Goal: Task Accomplishment & Management: Manage account settings

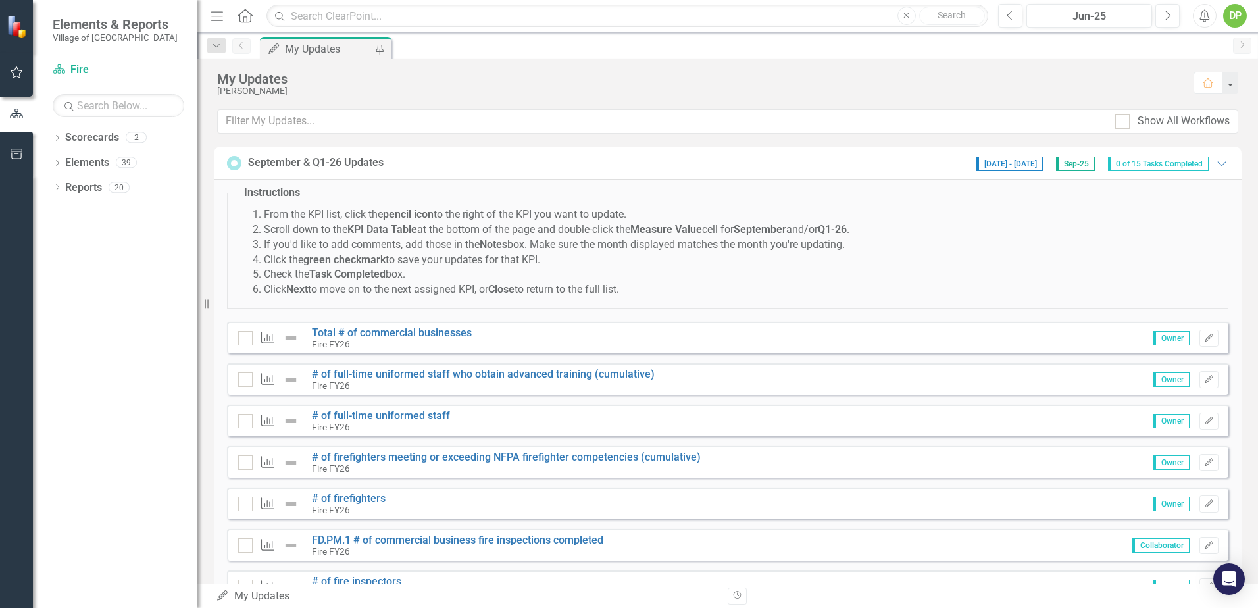
scroll to position [126, 0]
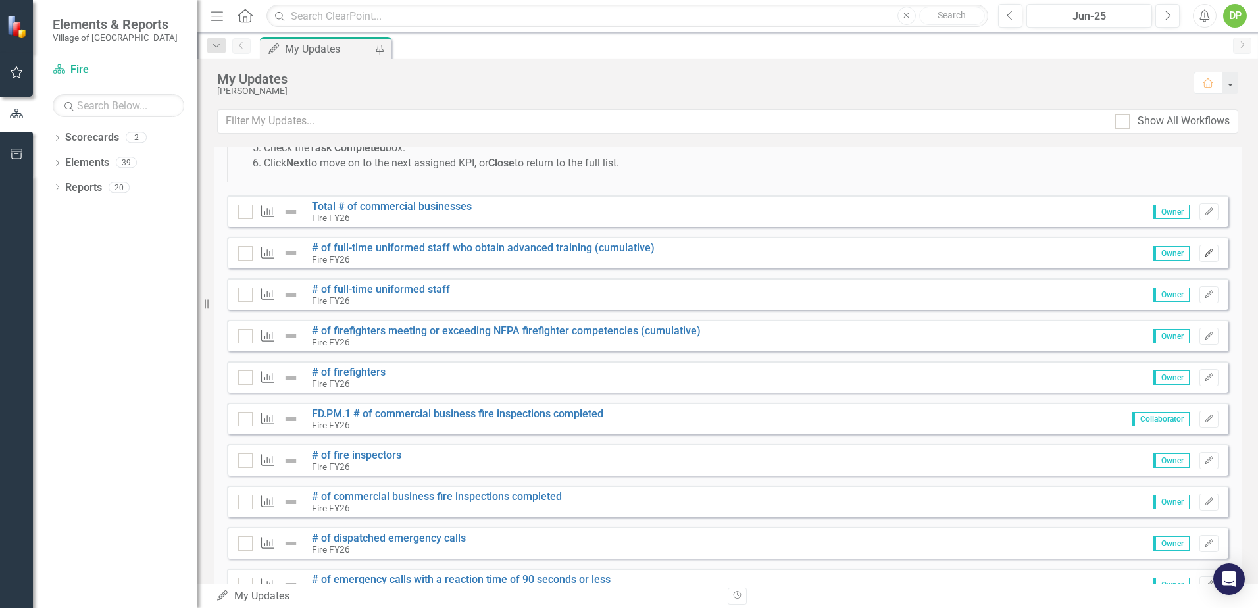
click at [1205, 253] on icon "button" at bounding box center [1209, 253] width 8 height 8
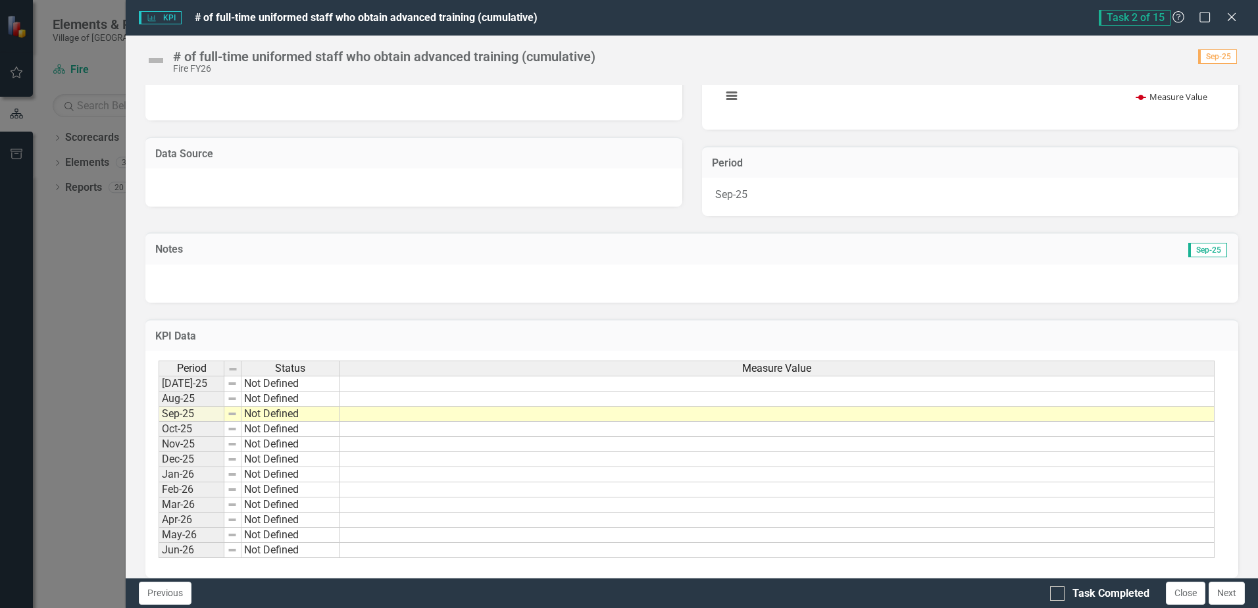
scroll to position [221, 0]
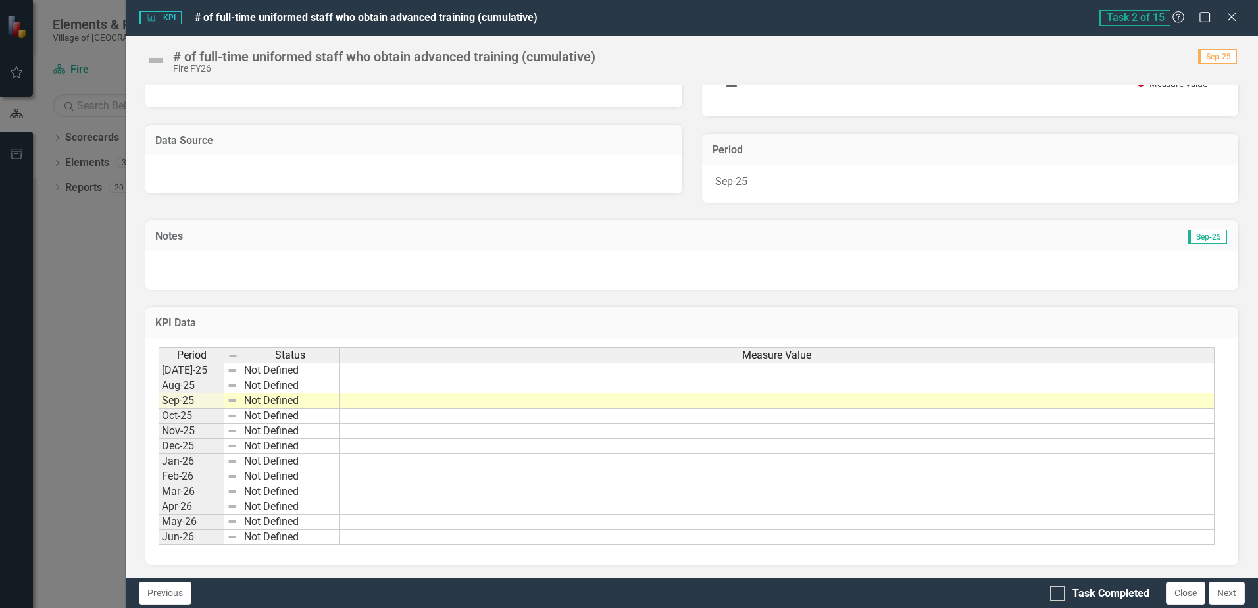
click at [1175, 373] on td at bounding box center [777, 371] width 875 height 16
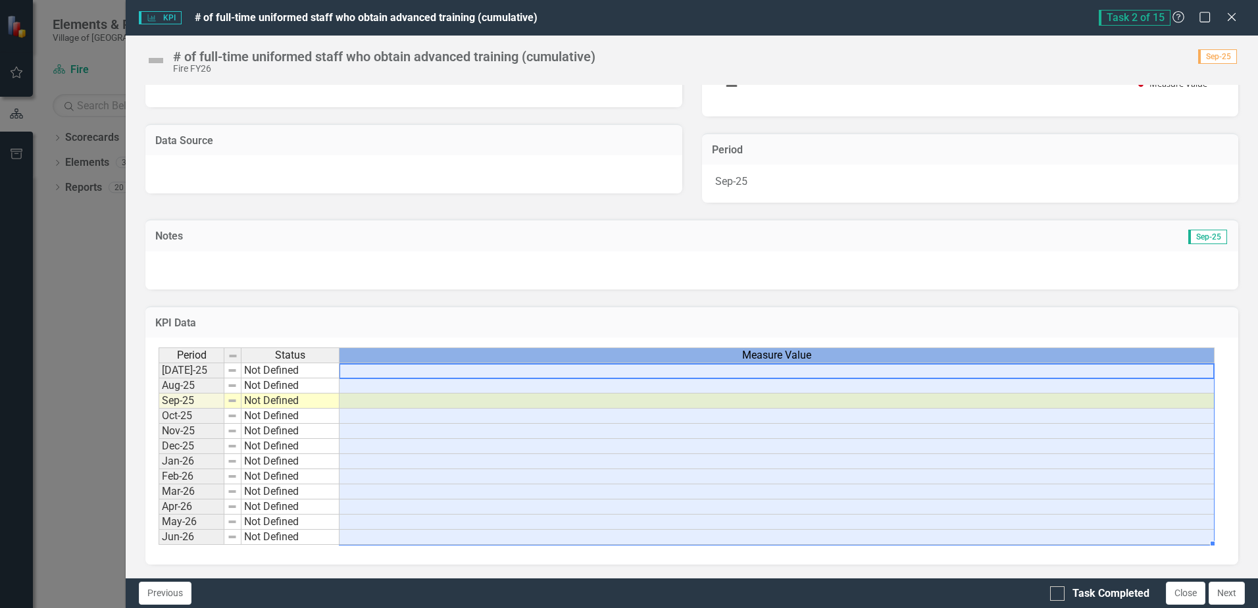
click at [1174, 361] on div "Measure Value" at bounding box center [777, 355] width 875 height 14
click at [1175, 375] on td at bounding box center [777, 371] width 875 height 16
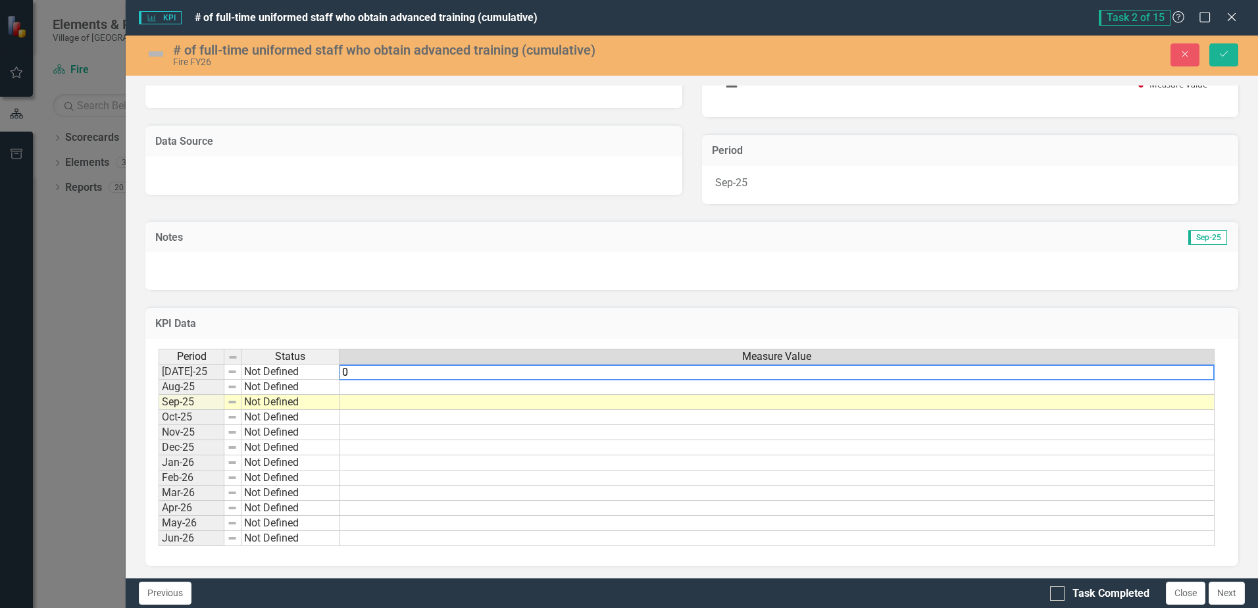
type textarea "0"
click at [1159, 393] on td at bounding box center [777, 387] width 875 height 15
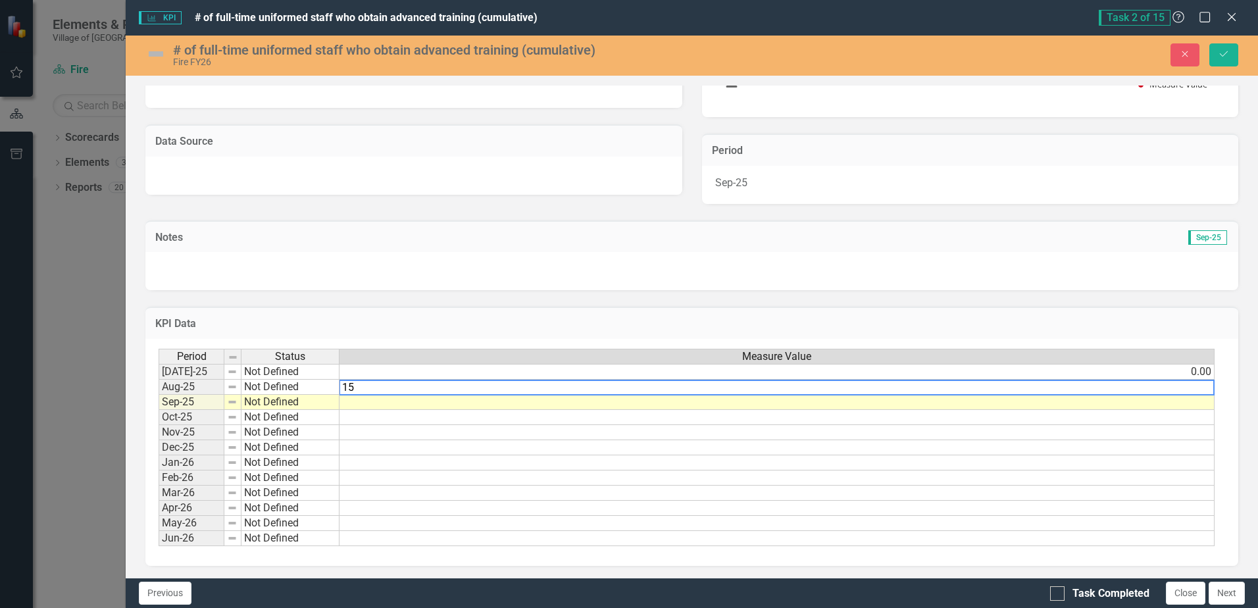
type textarea "15"
click at [1185, 407] on td at bounding box center [777, 402] width 875 height 15
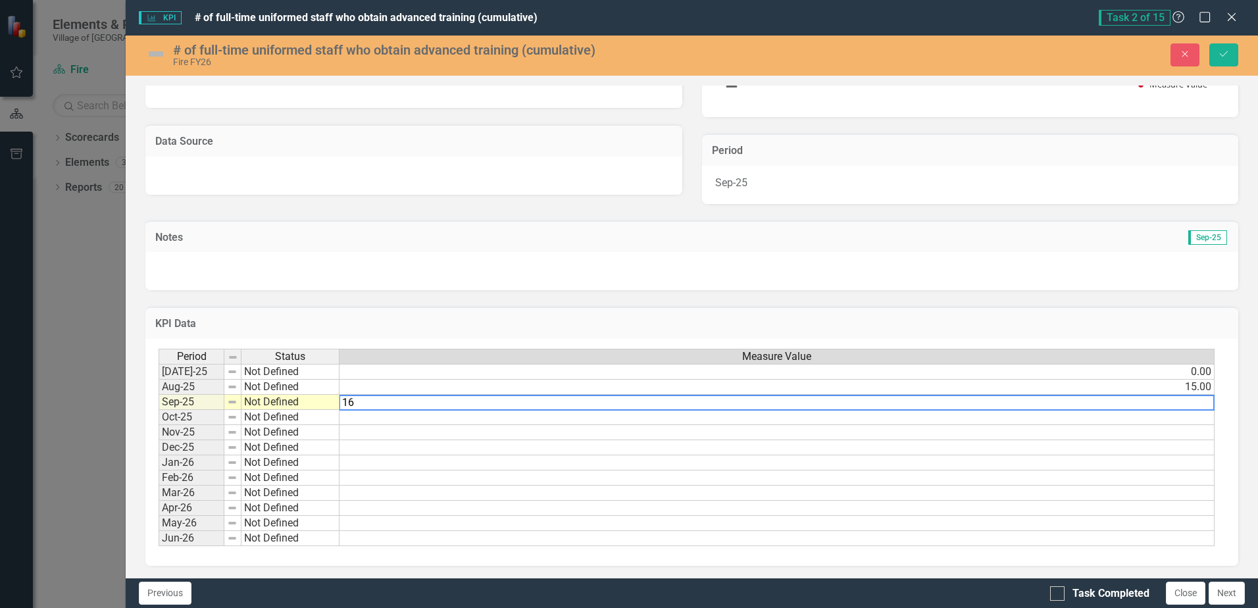
type textarea "16"
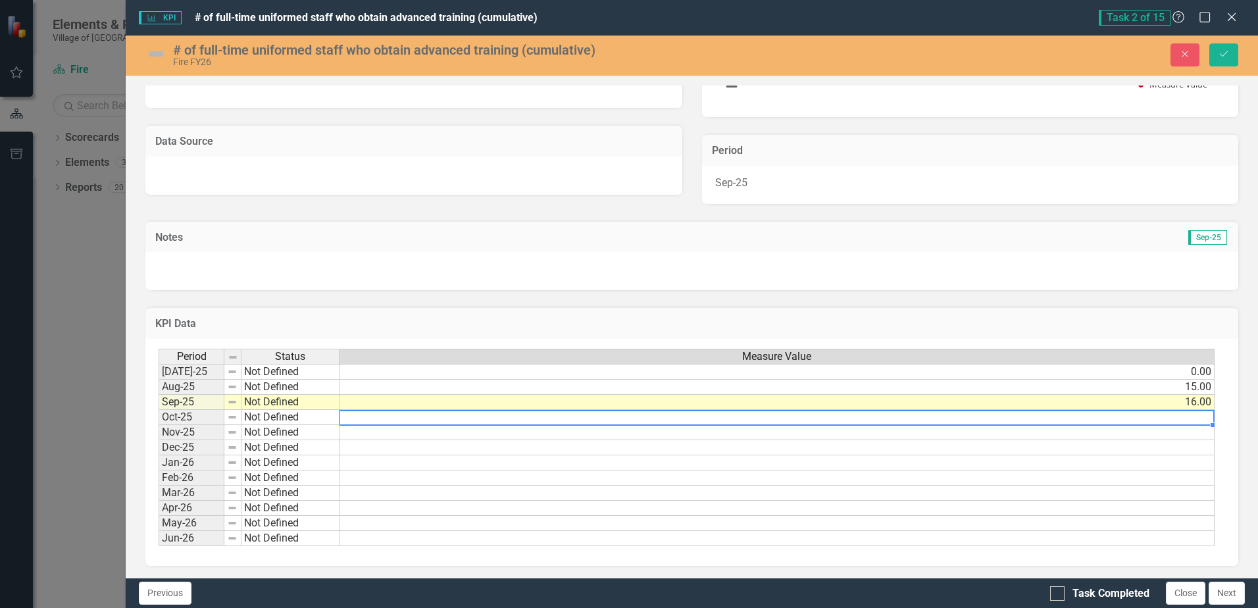
click at [703, 418] on td at bounding box center [777, 417] width 875 height 15
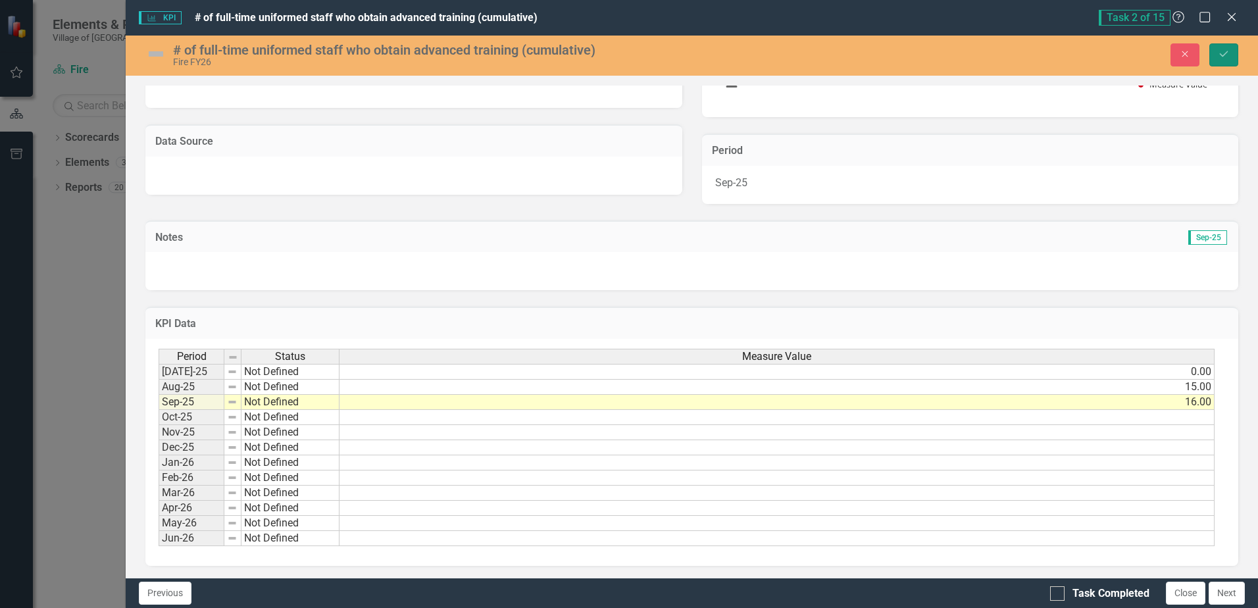
click at [1222, 59] on button "Save" at bounding box center [1224, 54] width 29 height 23
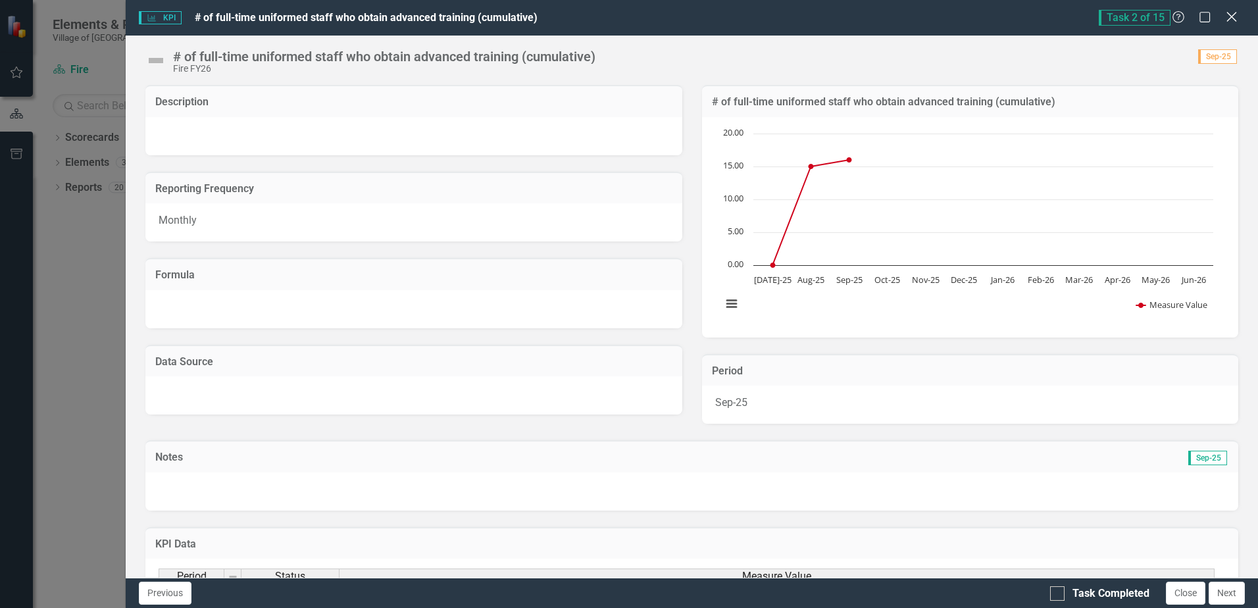
drag, startPoint x: 1234, startPoint y: 16, endPoint x: 1224, endPoint y: 14, distance: 10.1
click at [1233, 17] on icon at bounding box center [1232, 17] width 10 height 10
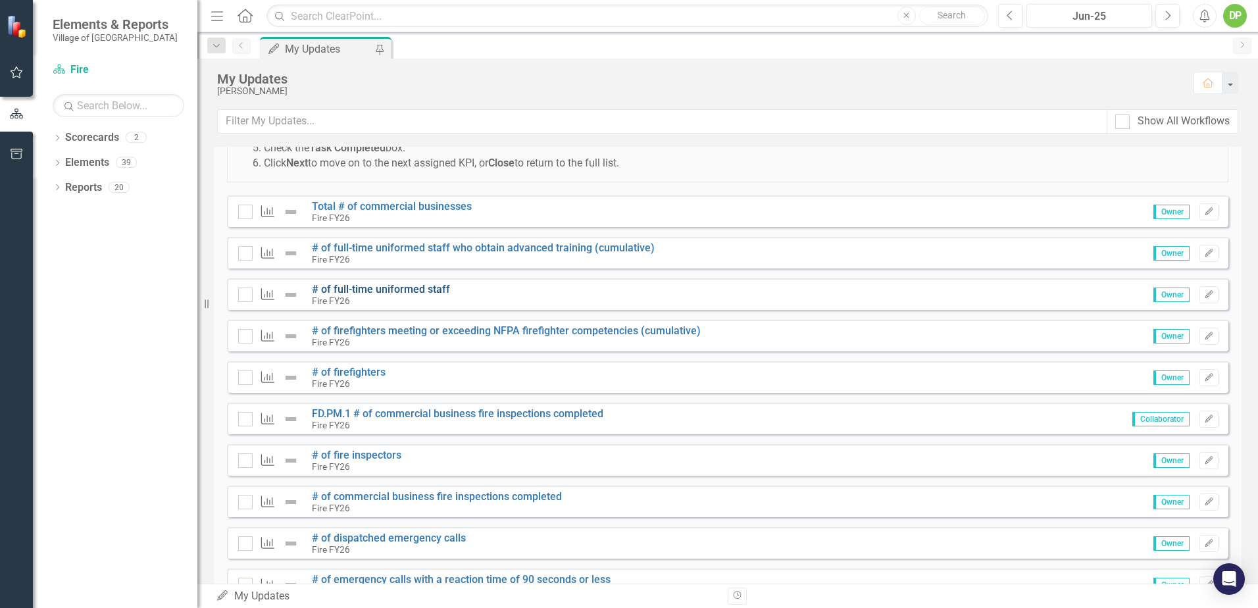
click at [376, 287] on link "# of full-time uniformed staff" at bounding box center [381, 289] width 138 height 13
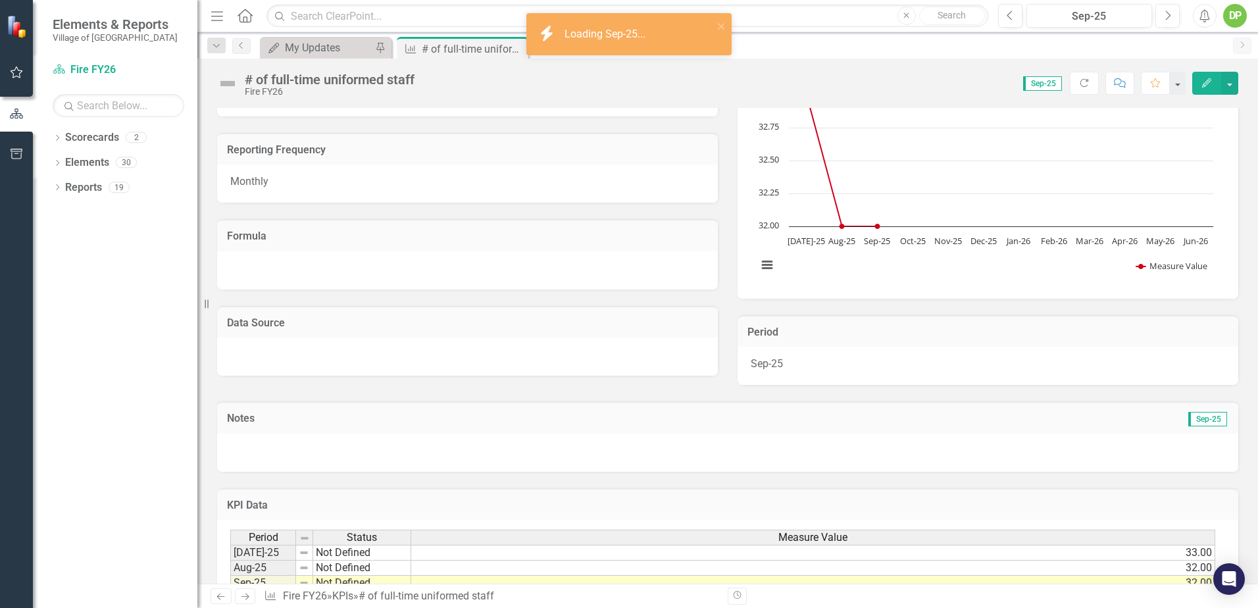
scroll to position [238, 0]
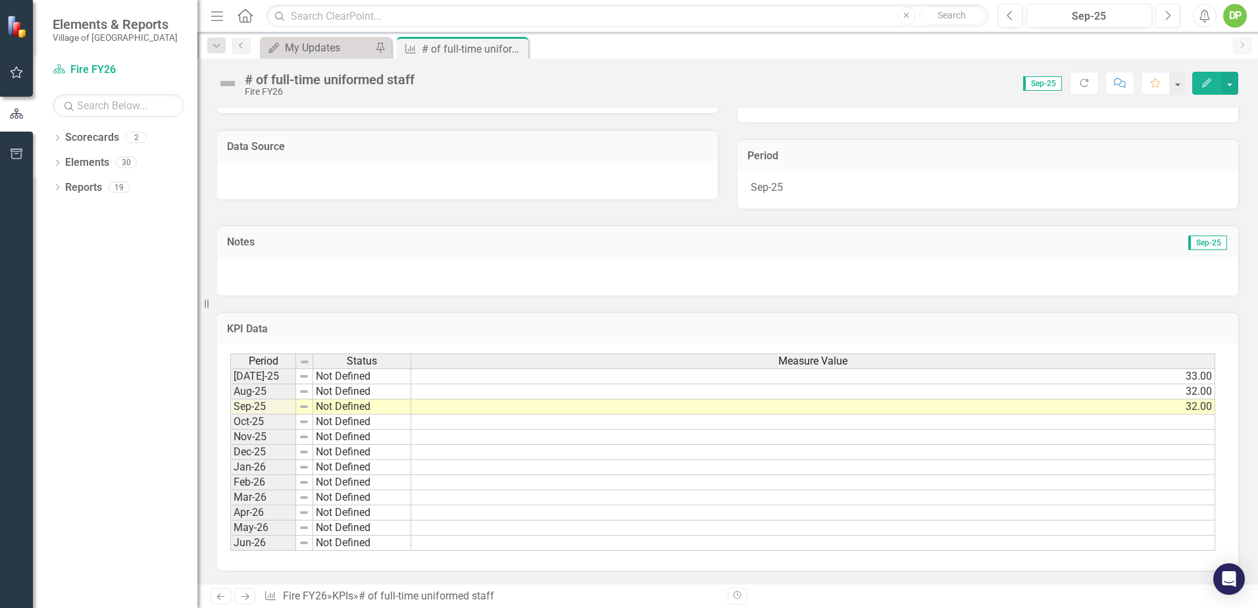
click at [1206, 377] on td "33.00" at bounding box center [813, 377] width 804 height 16
click at [1214, 80] on button "Edit" at bounding box center [1207, 83] width 29 height 23
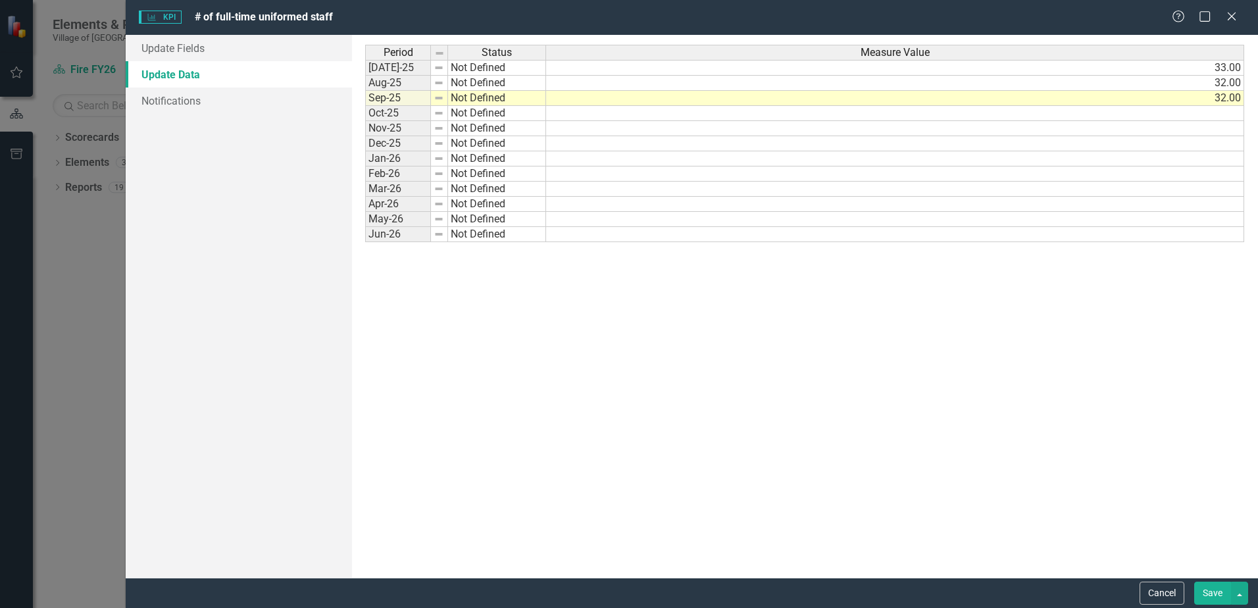
scroll to position [0, 0]
click at [1210, 592] on button "Save" at bounding box center [1213, 593] width 37 height 23
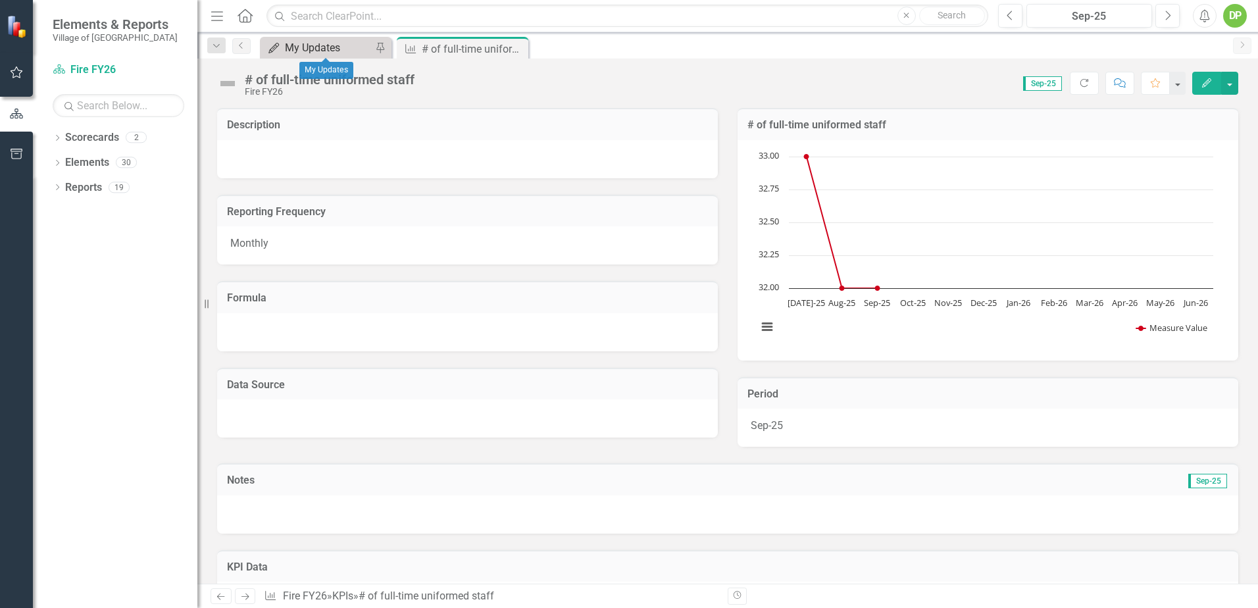
click at [354, 50] on div "My Updates" at bounding box center [328, 47] width 87 height 16
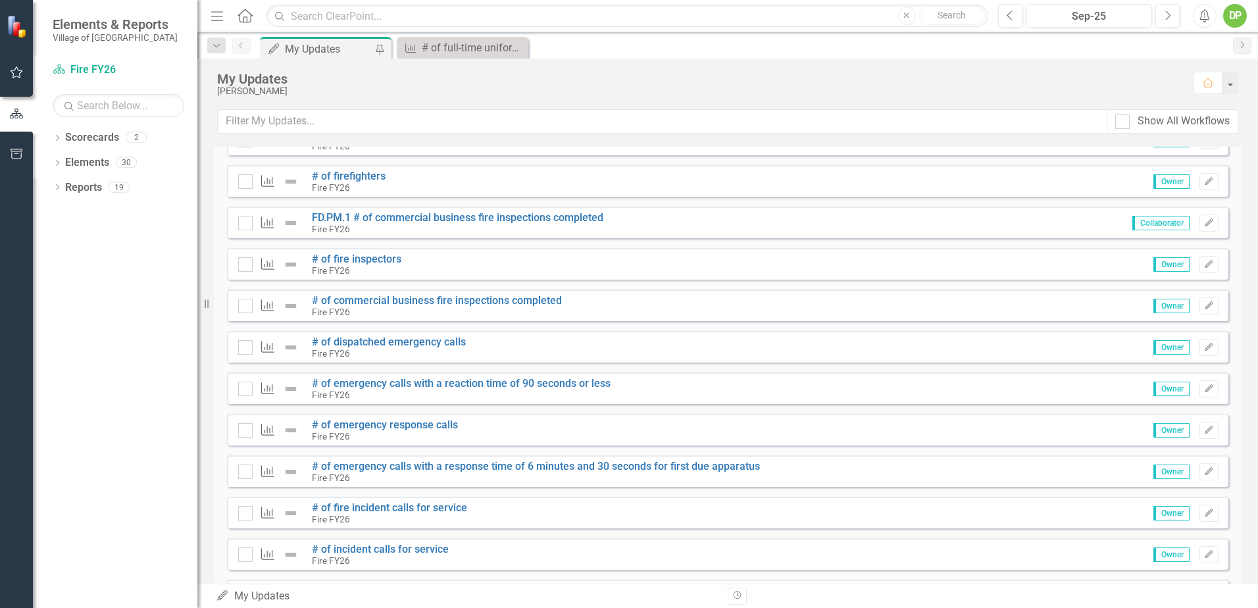
scroll to position [390, 0]
